Goal: Navigation & Orientation: Find specific page/section

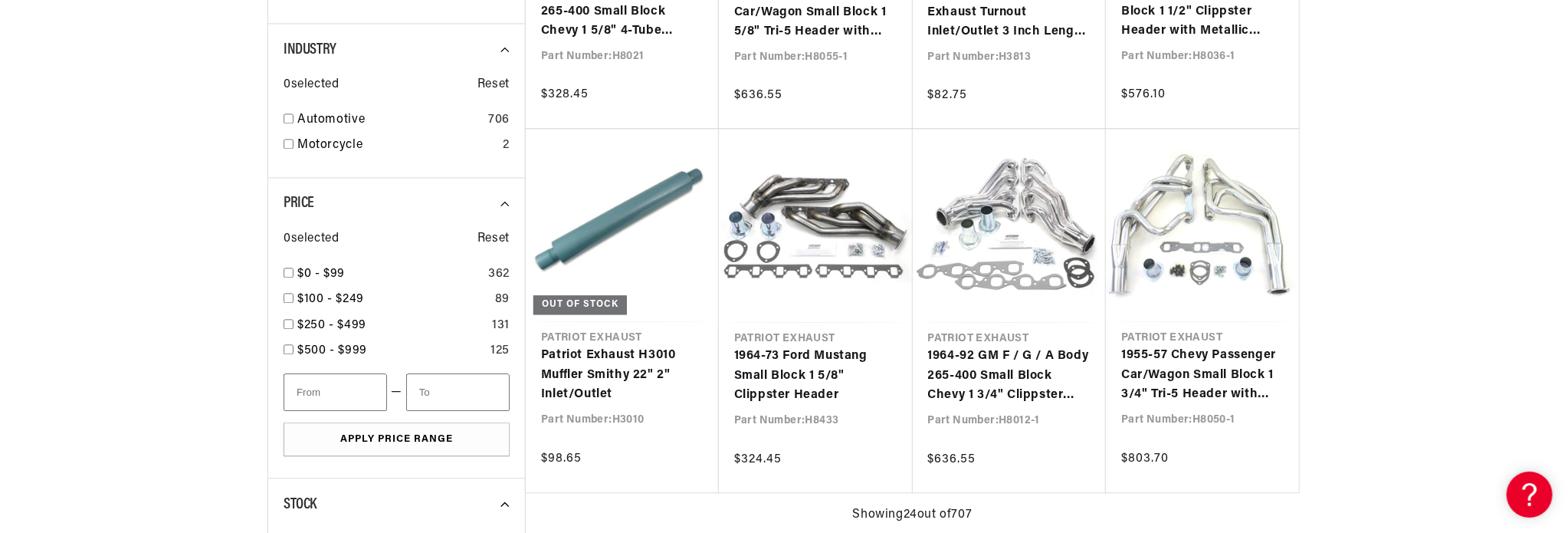
scroll to position [0, 464]
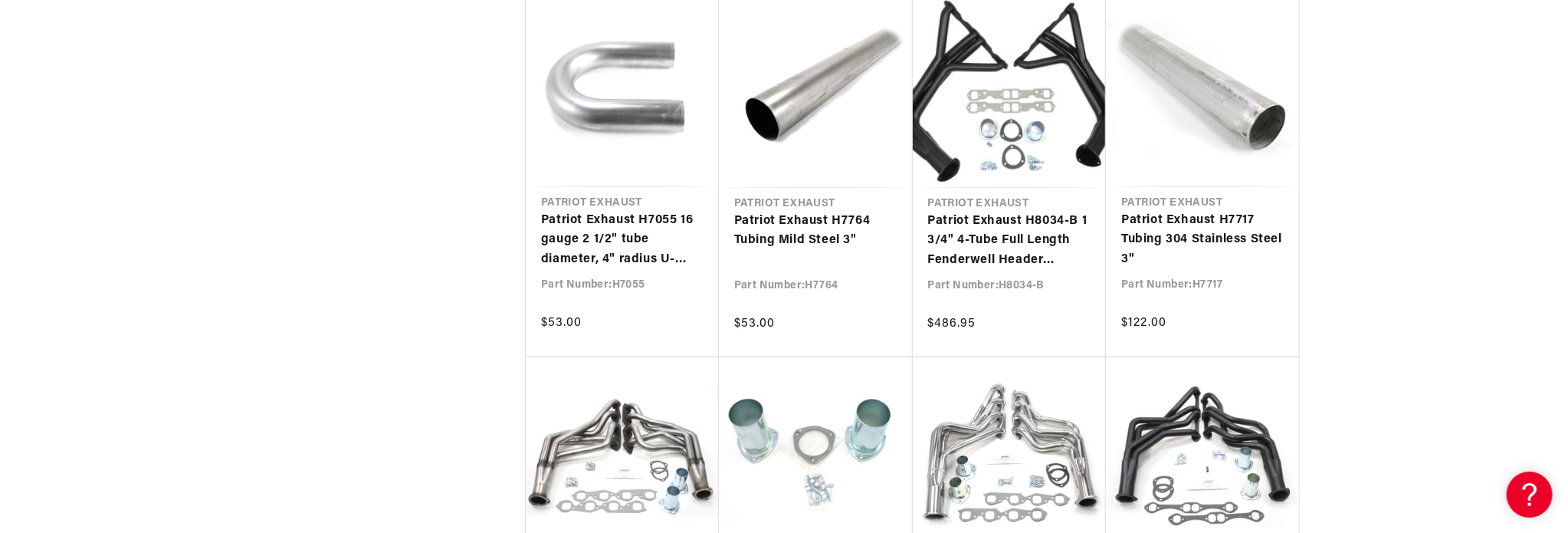
scroll to position [4369, 0]
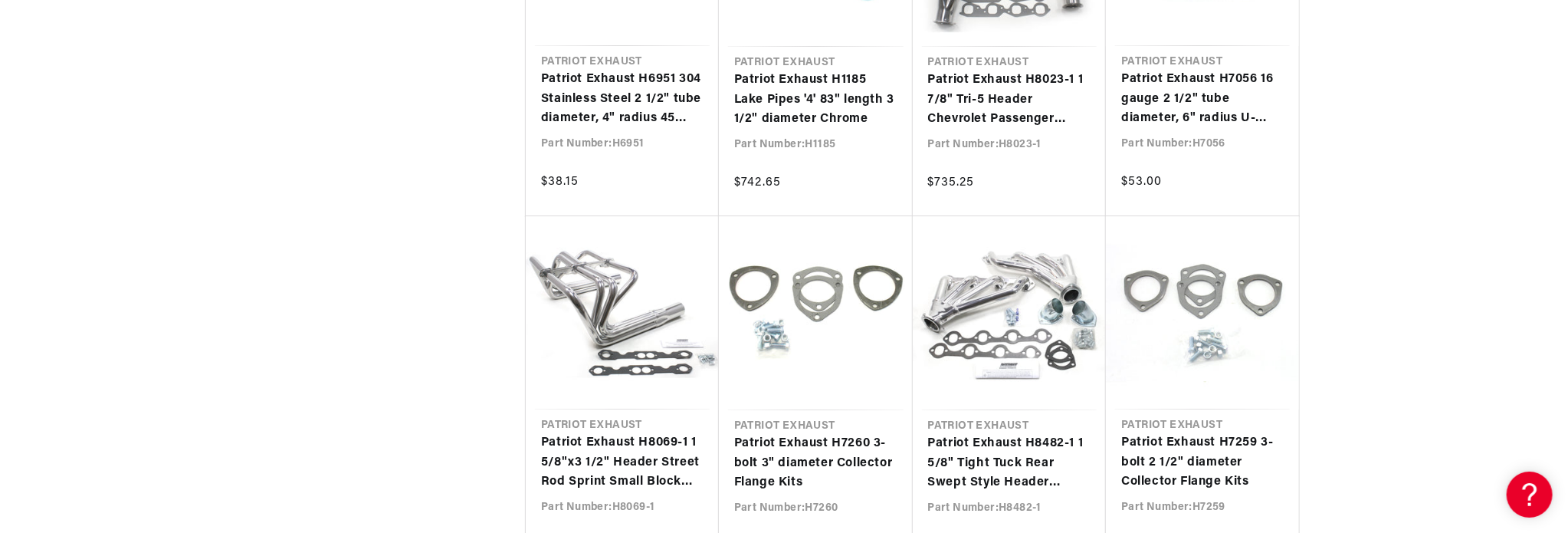
scroll to position [7664, 0]
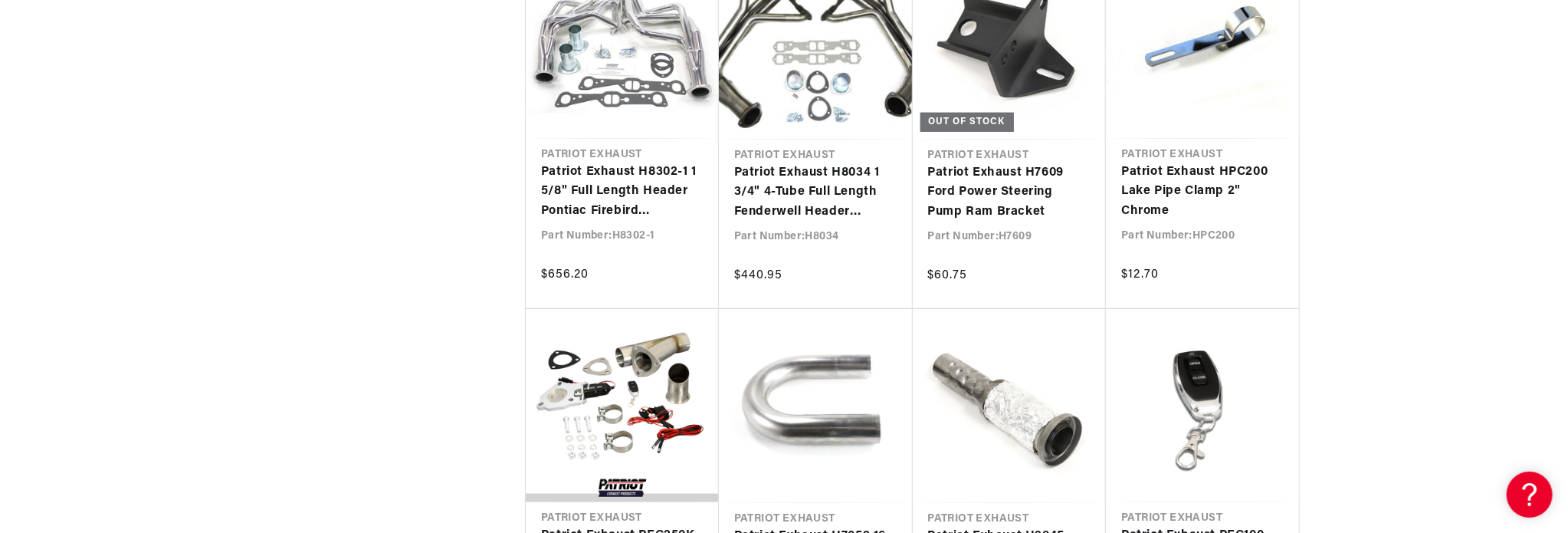
scroll to position [0, 464]
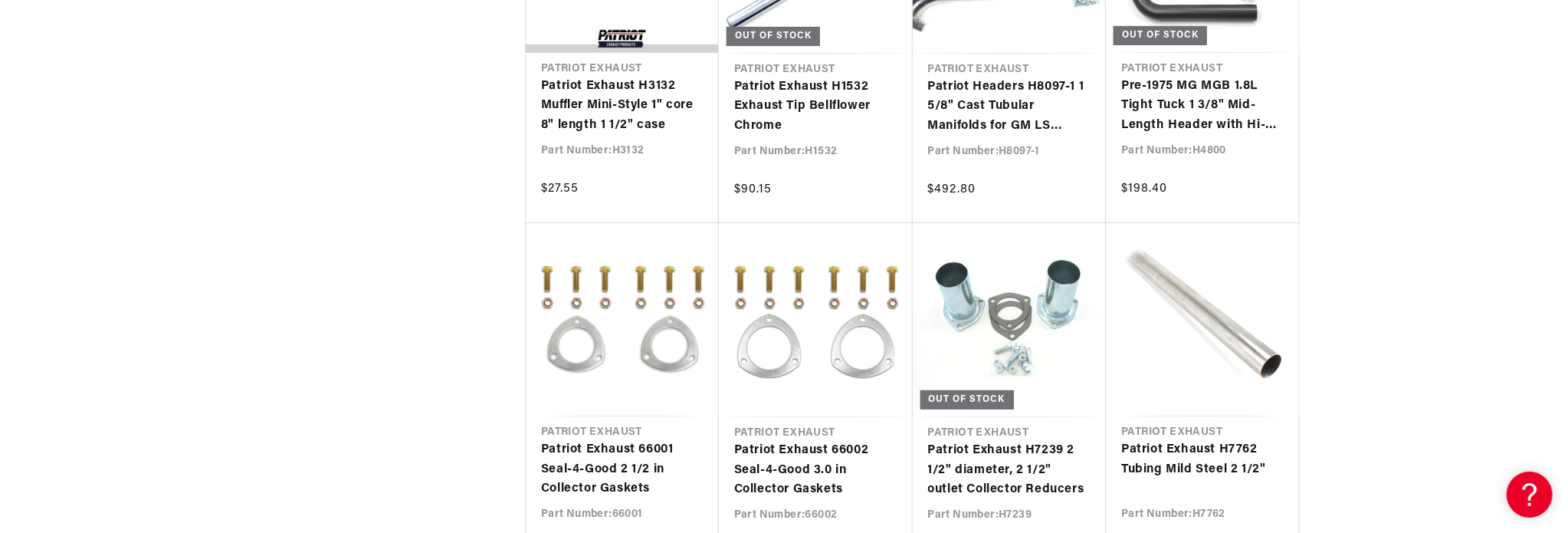
scroll to position [12033, 0]
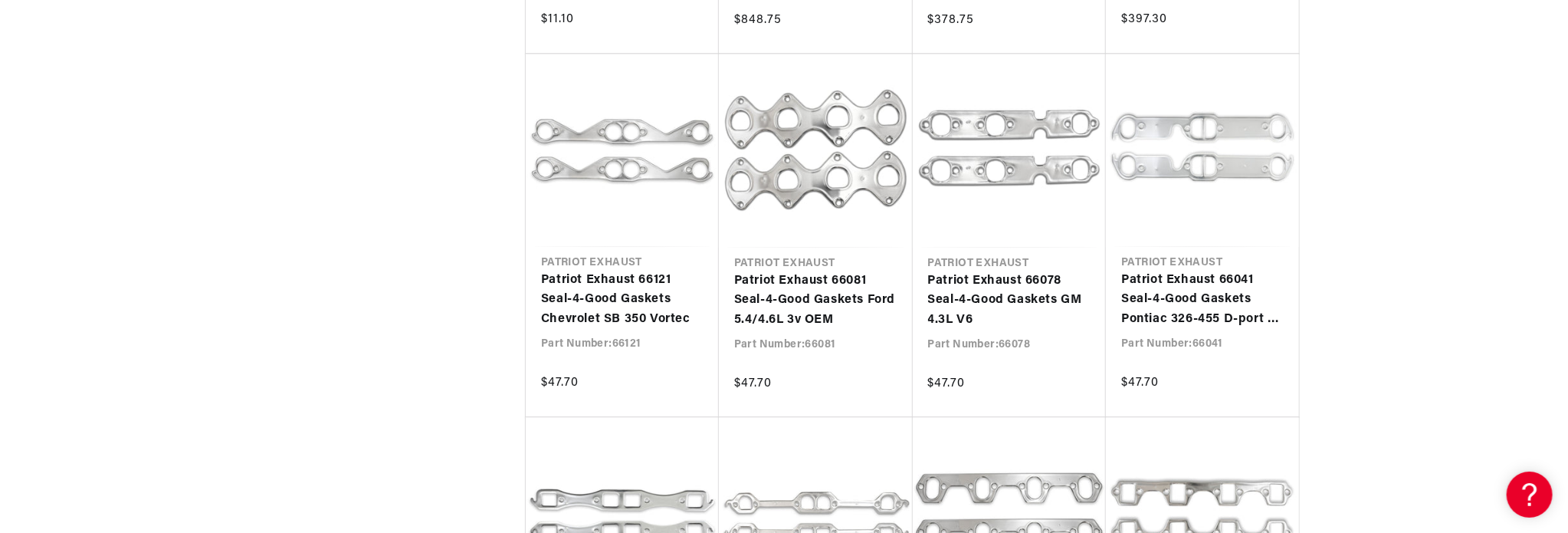
scroll to position [14333, 0]
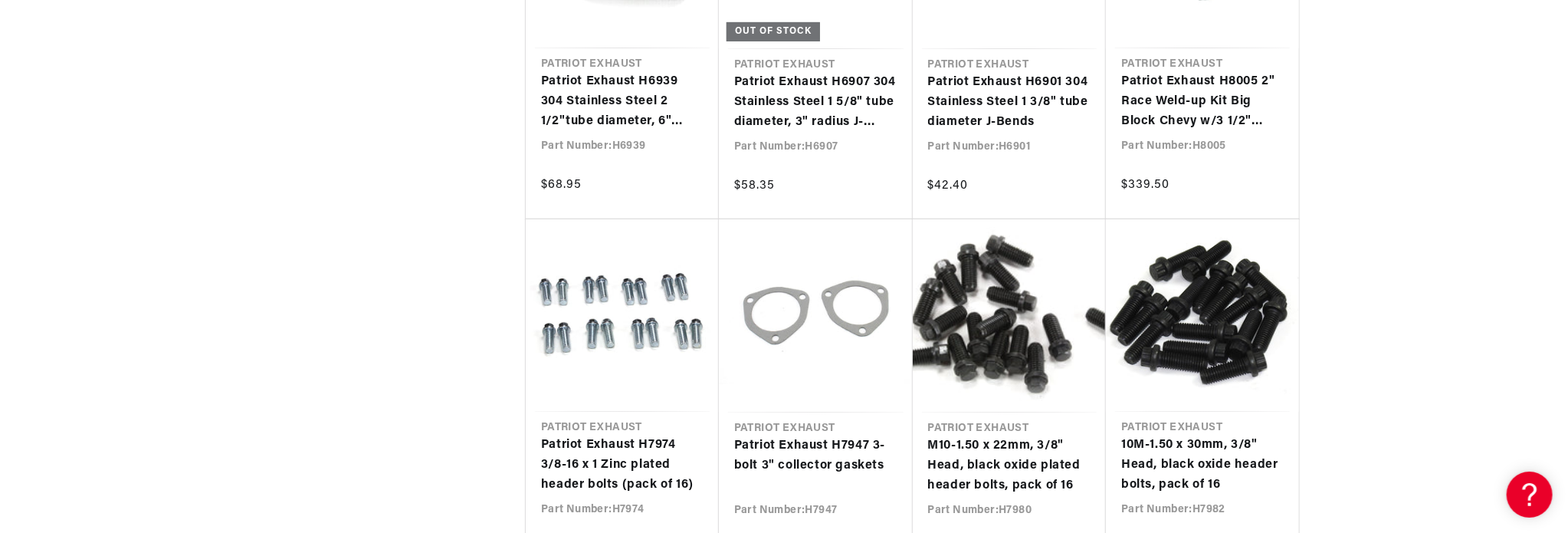
scroll to position [0, 464]
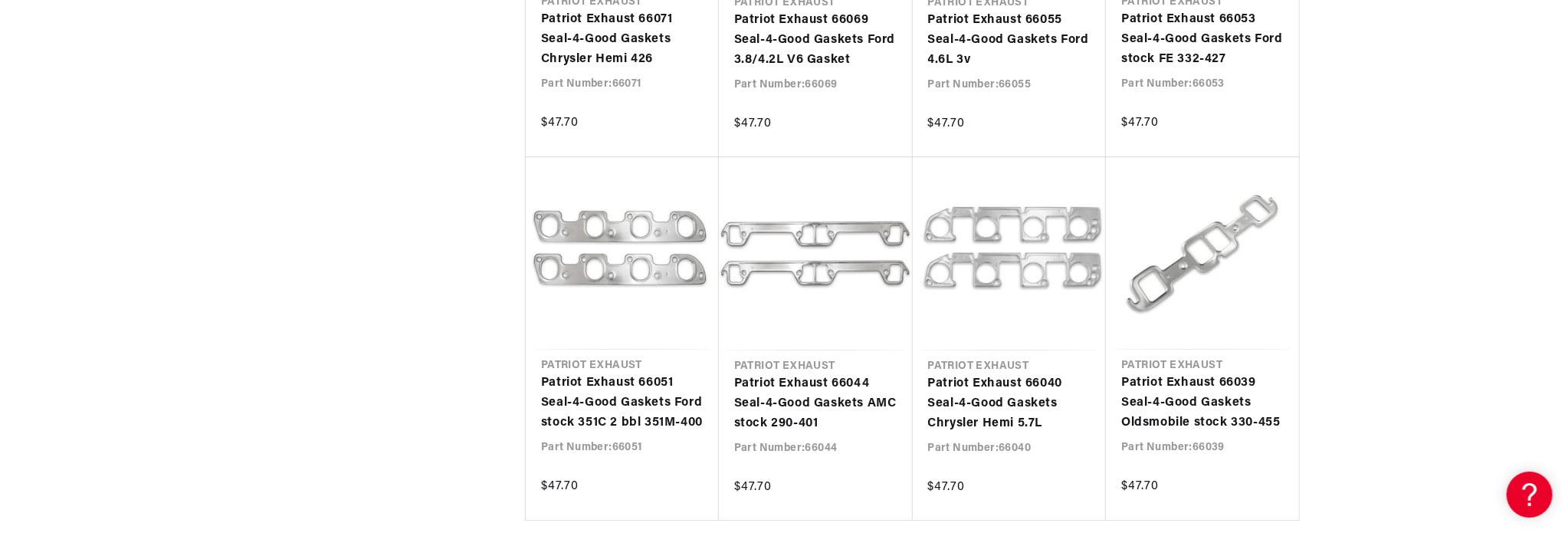
scroll to position [0, 455]
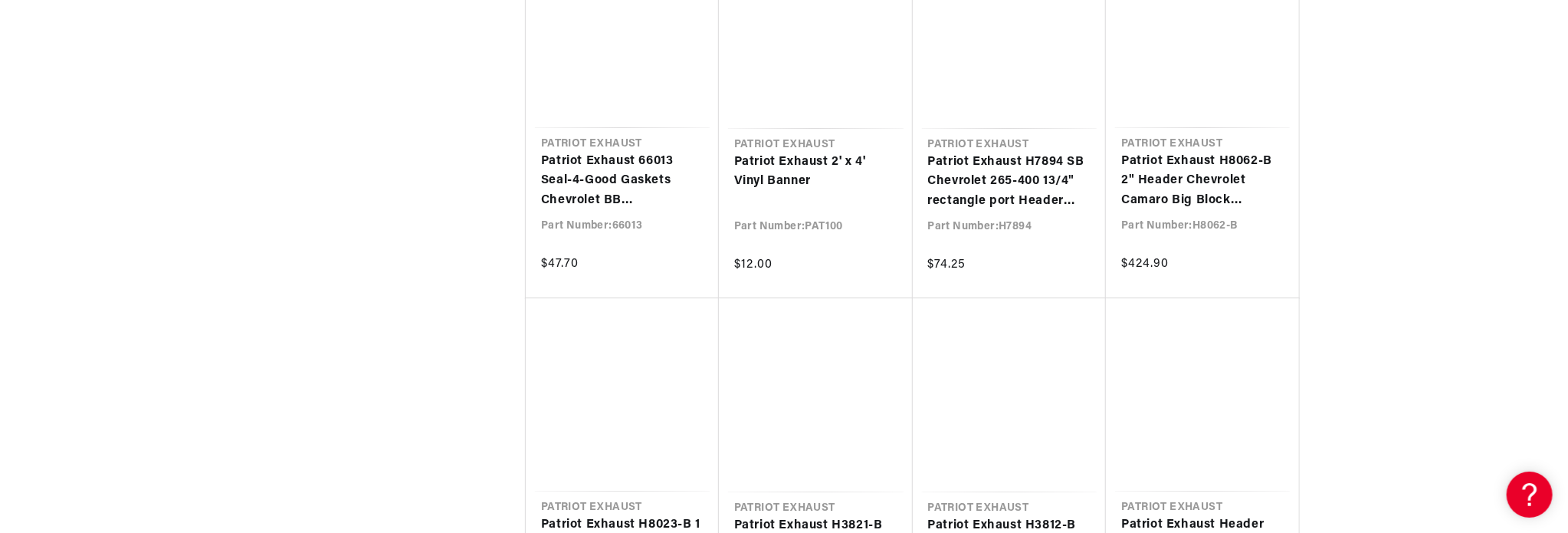
scroll to position [19697, 0]
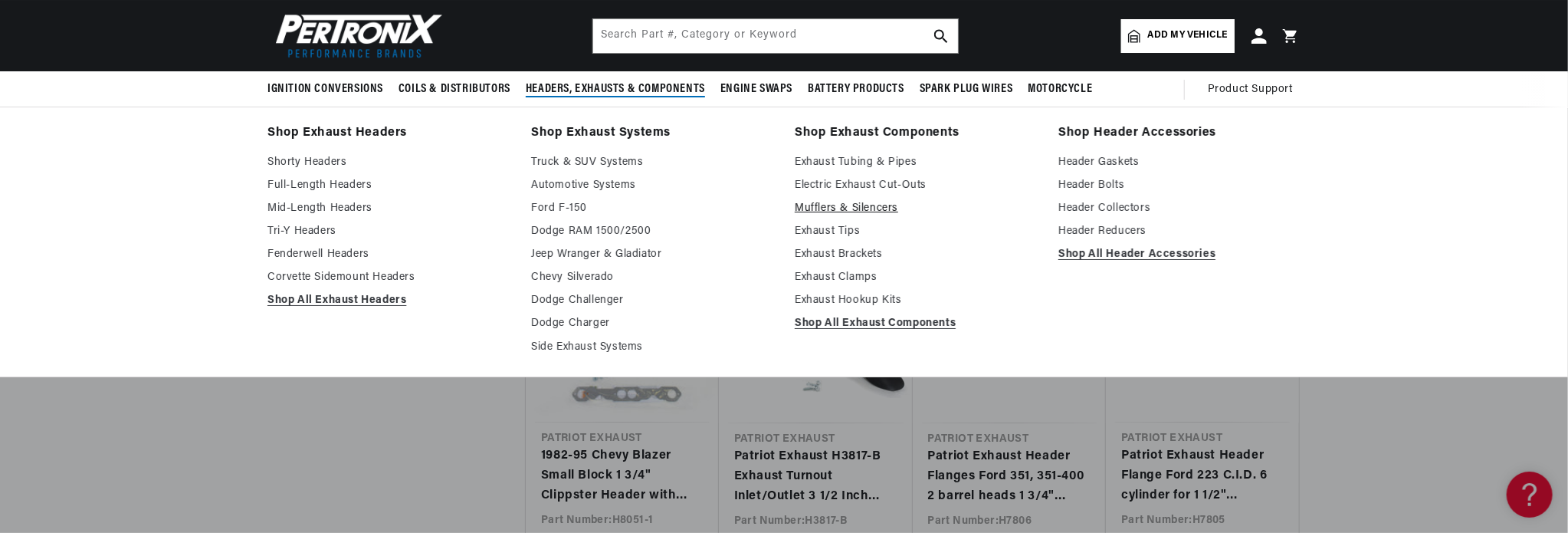
click at [817, 203] on link "Mufflers & Silencers" at bounding box center [916, 208] width 242 height 18
